Goal: Task Accomplishment & Management: Manage account settings

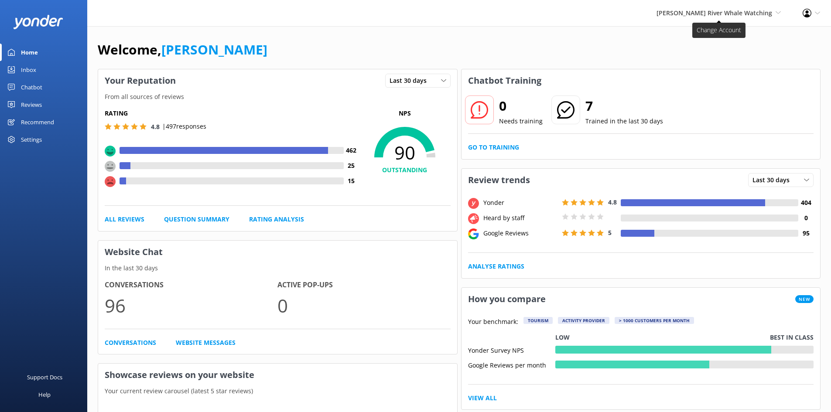
click at [737, 14] on span "[PERSON_NAME] River Whale Watching" at bounding box center [715, 13] width 116 height 8
click at [725, 37] on link "Wildcoast Adventures" at bounding box center [748, 37] width 87 height 21
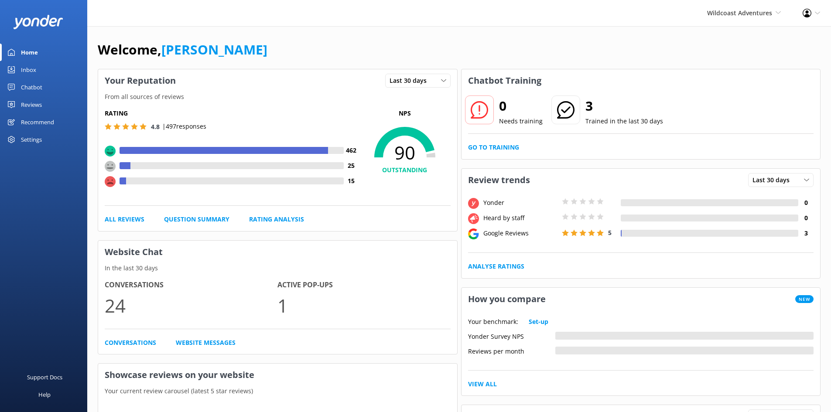
click at [30, 102] on div "Reviews" at bounding box center [31, 104] width 21 height 17
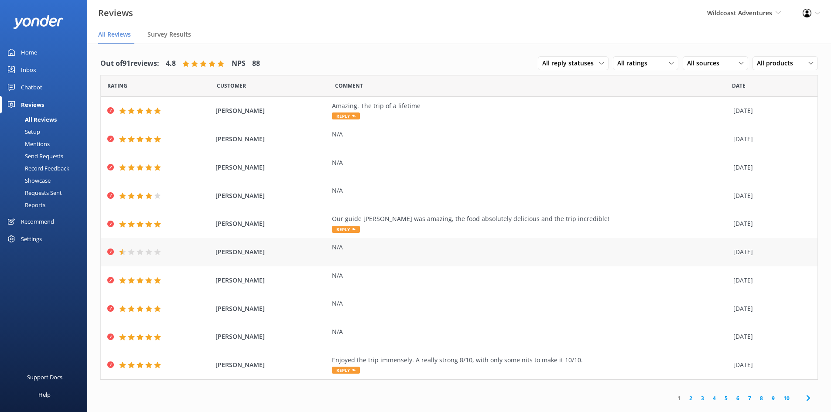
click at [282, 249] on span "[PERSON_NAME]" at bounding box center [272, 252] width 113 height 10
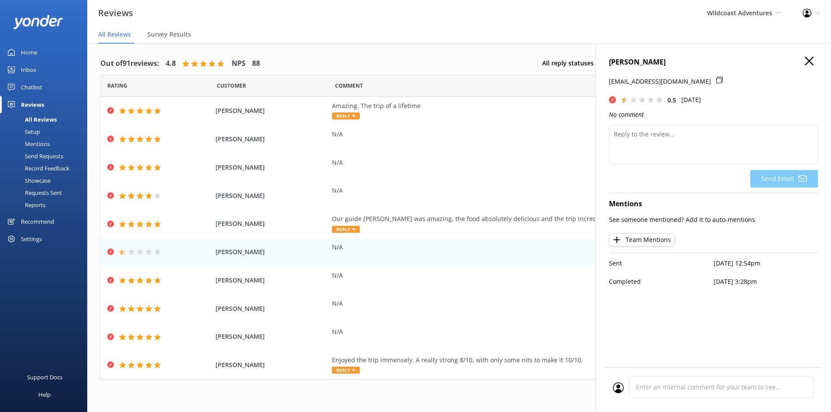
click at [810, 60] on icon "button" at bounding box center [809, 61] width 9 height 9
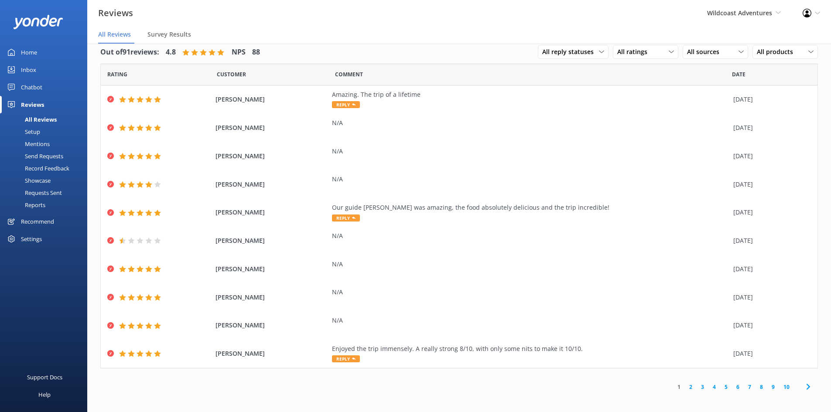
scroll to position [17, 0]
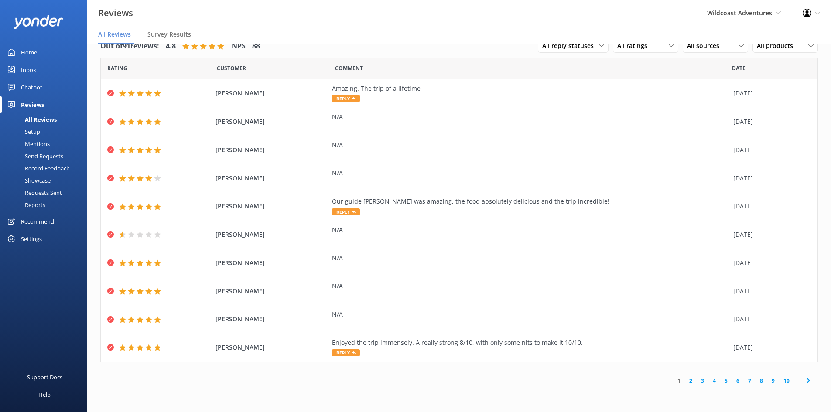
click at [750, 382] on link "7" at bounding box center [750, 381] width 12 height 8
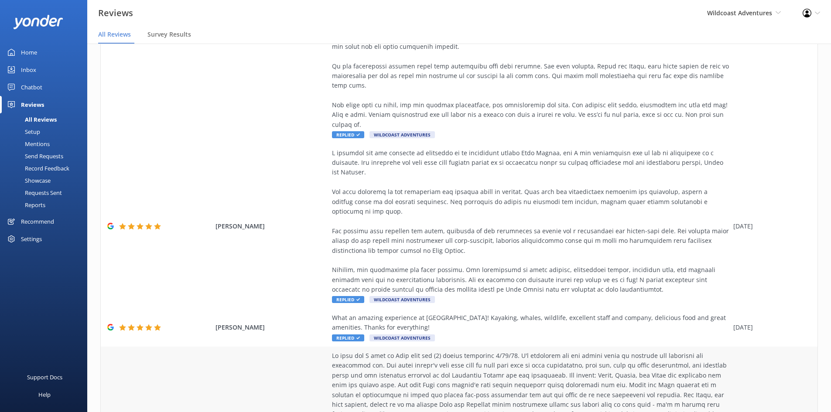
scroll to position [1091, 0]
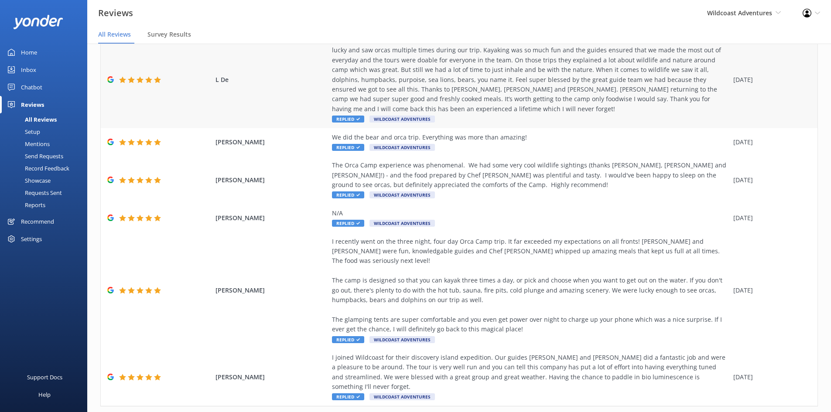
scroll to position [319, 0]
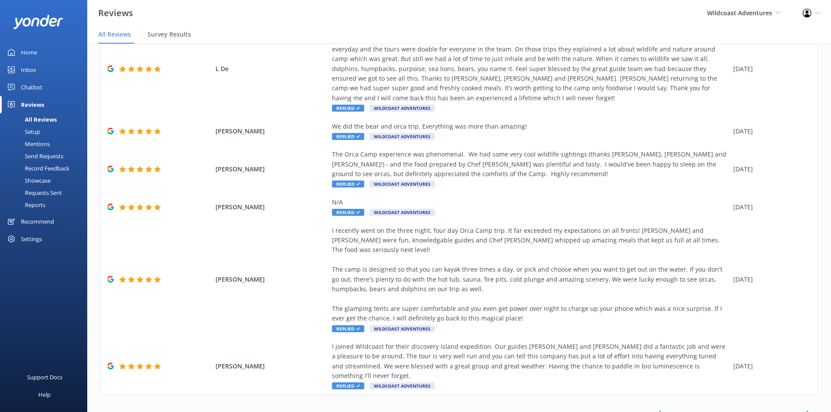
click at [721, 410] on link "5" at bounding box center [727, 414] width 12 height 8
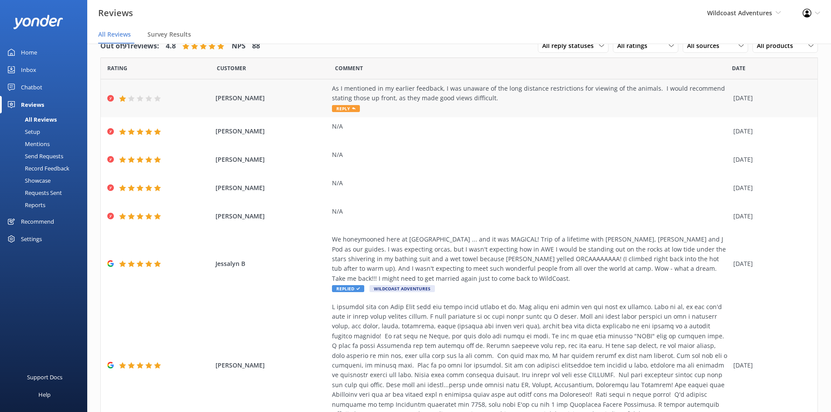
scroll to position [230, 0]
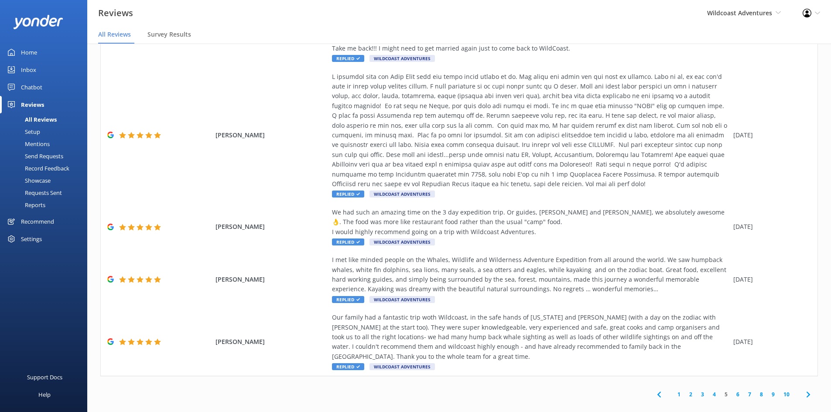
click at [710, 391] on link "4" at bounding box center [715, 395] width 12 height 8
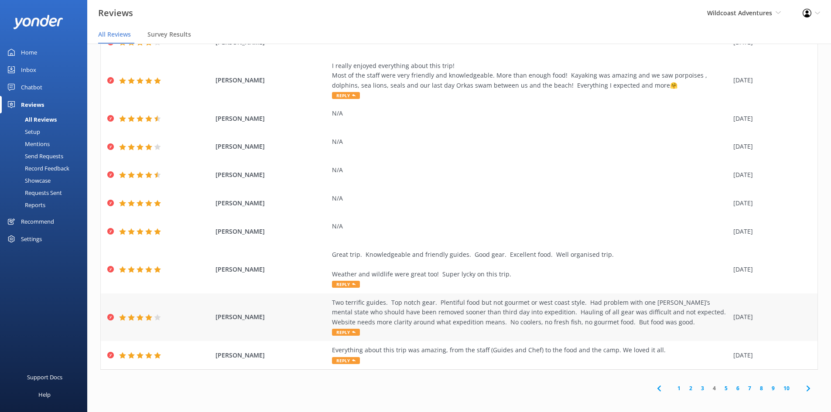
scroll to position [55, 0]
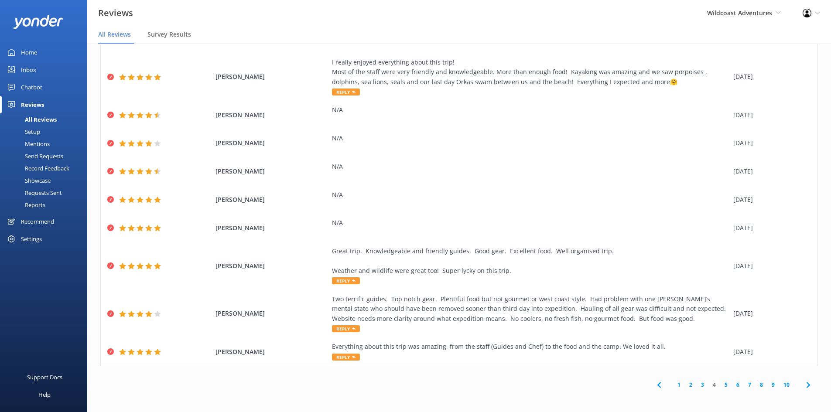
click at [697, 386] on link "3" at bounding box center [703, 385] width 12 height 8
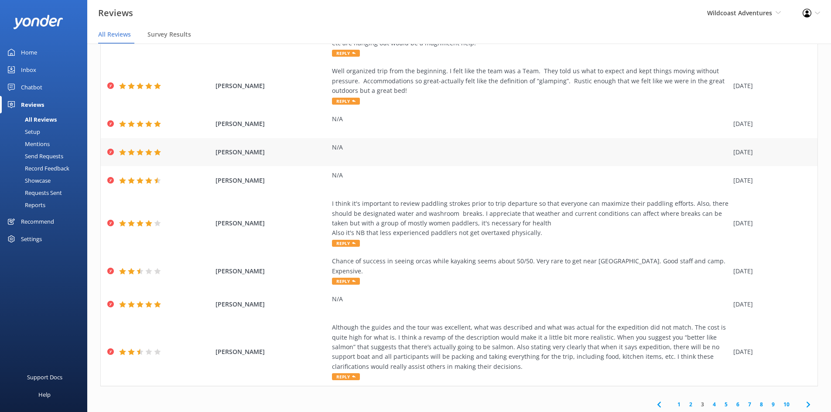
scroll to position [103, 0]
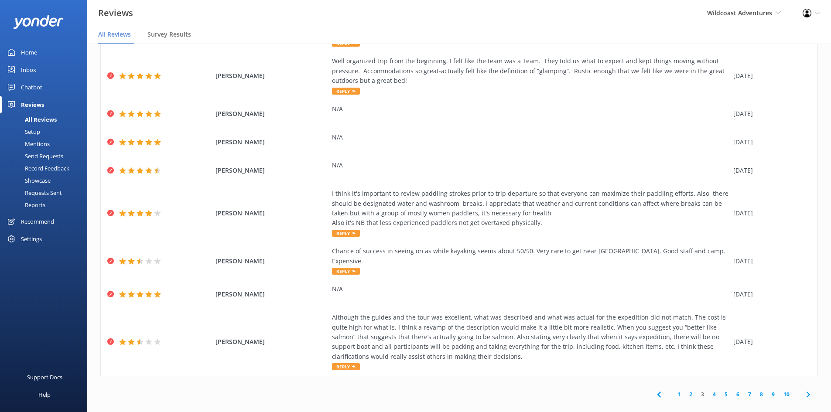
click at [685, 391] on link "2" at bounding box center [691, 395] width 12 height 8
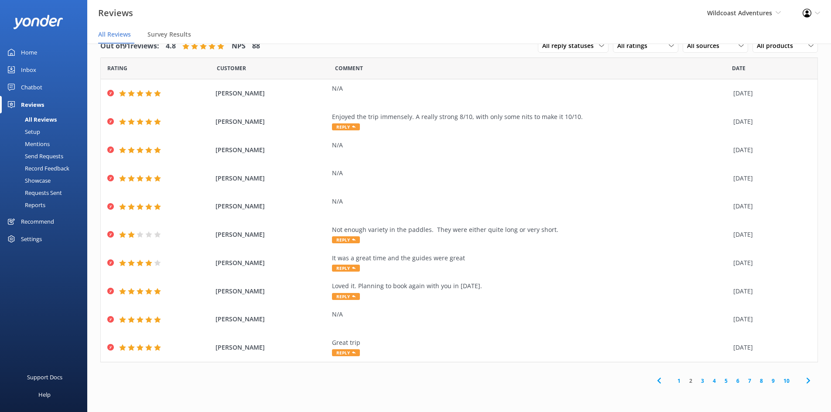
click at [680, 382] on link "1" at bounding box center [679, 381] width 12 height 8
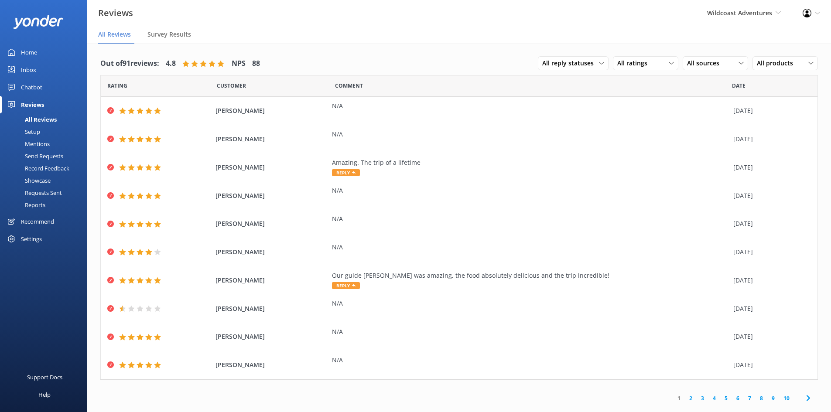
click at [692, 402] on link "2" at bounding box center [691, 399] width 12 height 8
